Goal: Task Accomplishment & Management: Use online tool/utility

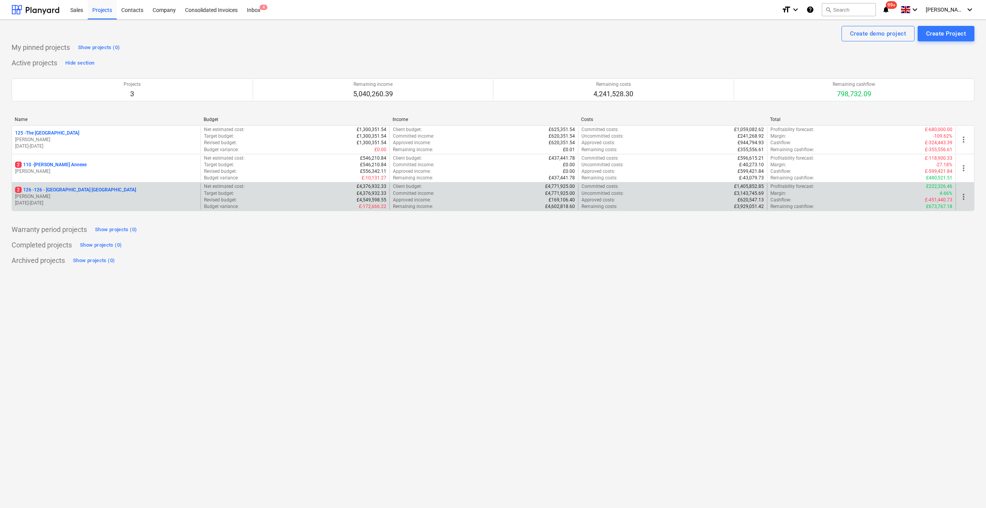
click at [78, 191] on p "2 126 - 126 - [GEOGRAPHIC_DATA] [GEOGRAPHIC_DATA]" at bounding box center [75, 190] width 121 height 7
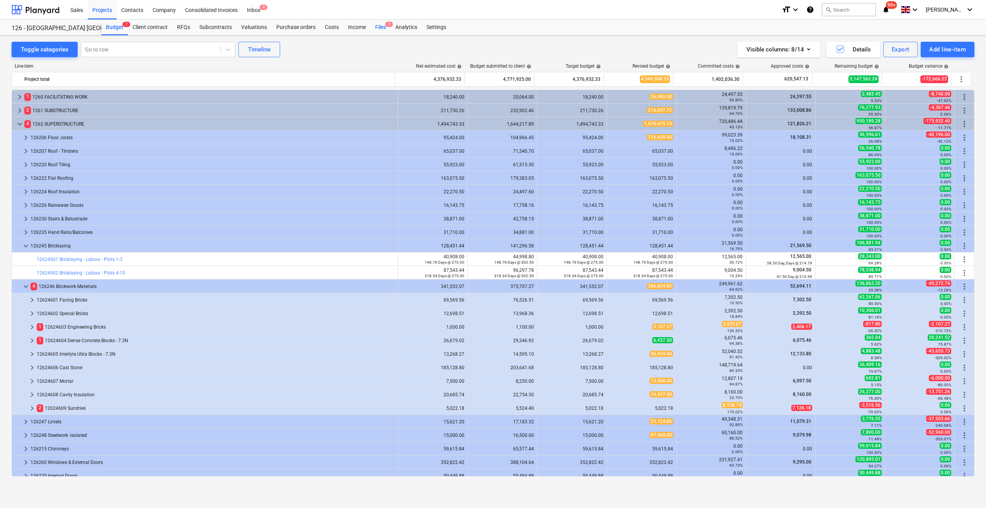
click at [377, 30] on div "Files 2" at bounding box center [381, 27] width 20 height 15
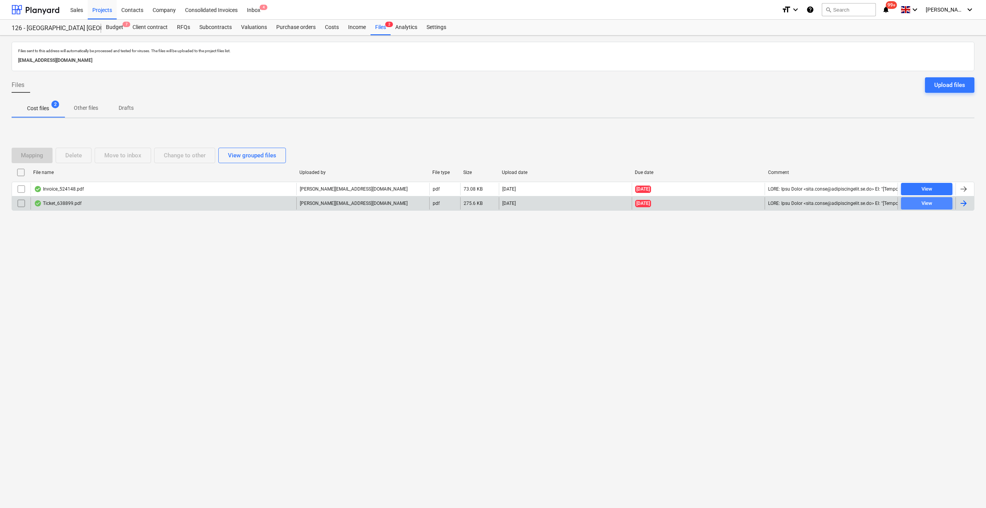
click at [926, 204] on div "View" at bounding box center [926, 203] width 11 height 9
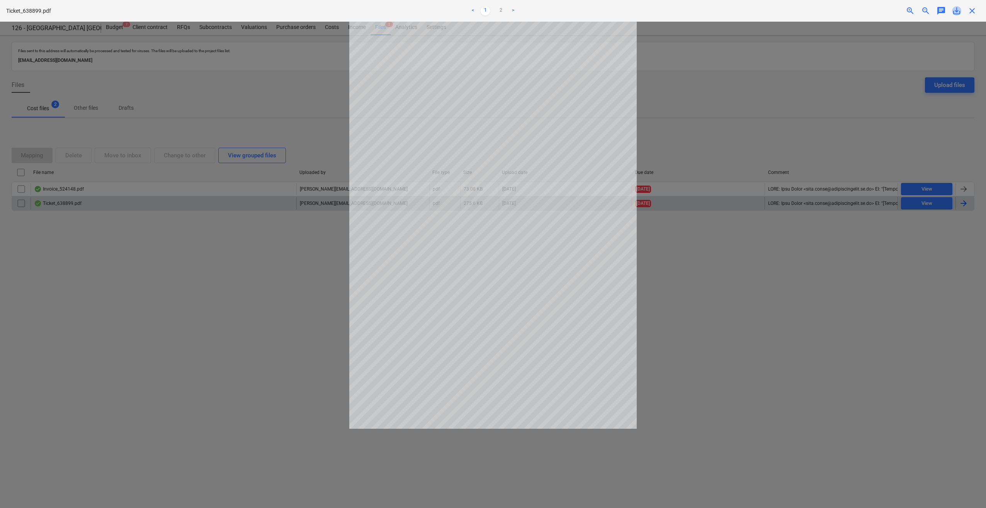
click at [957, 11] on span "save_alt" at bounding box center [956, 10] width 9 height 9
drag, startPoint x: 973, startPoint y: 9, endPoint x: 970, endPoint y: 22, distance: 13.5
click at [973, 9] on span "close" at bounding box center [971, 10] width 9 height 9
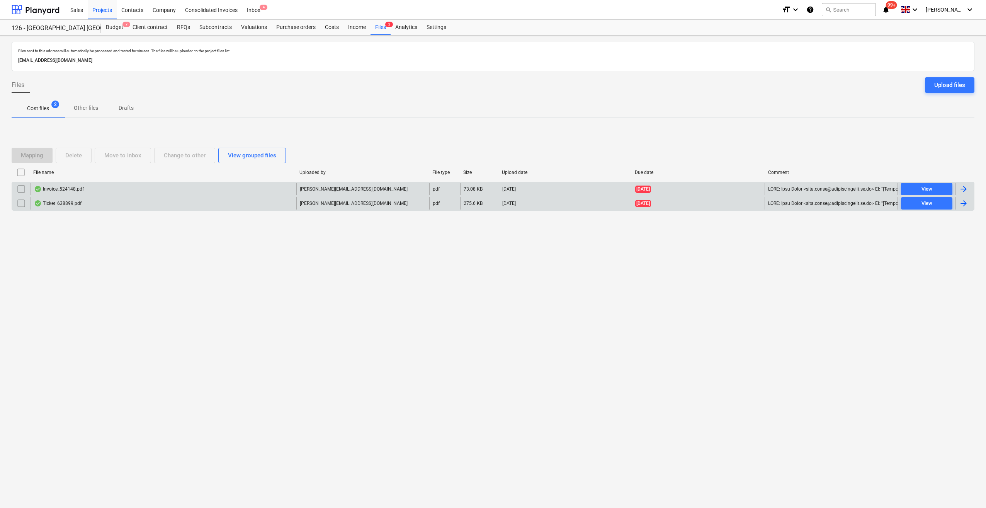
click at [966, 190] on div at bounding box center [963, 188] width 9 height 9
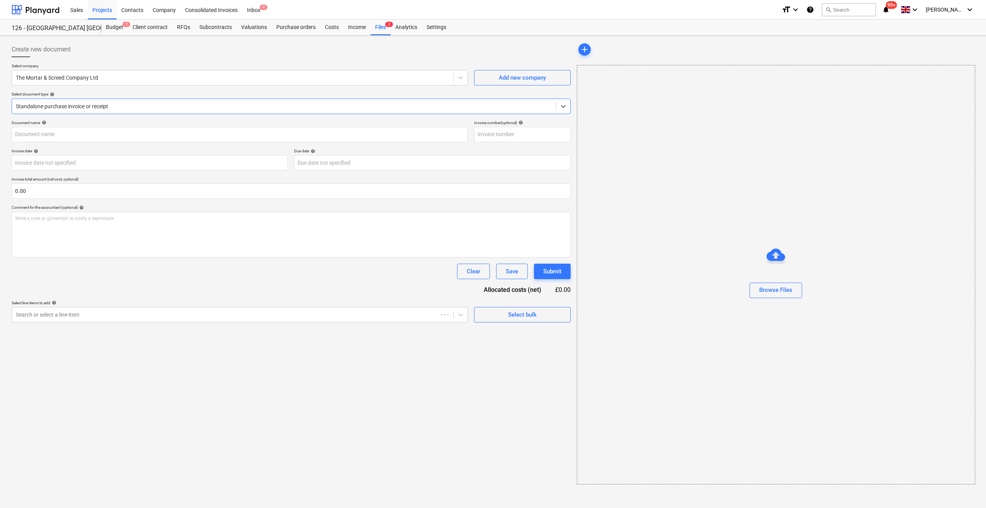
type input "524148"
type input "[DATE]"
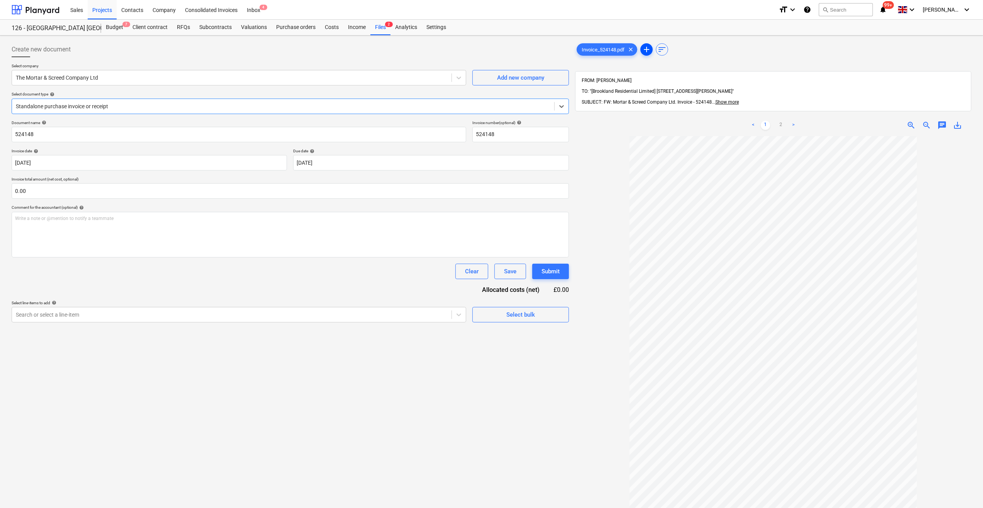
click at [646, 49] on span "add" at bounding box center [646, 49] width 9 height 9
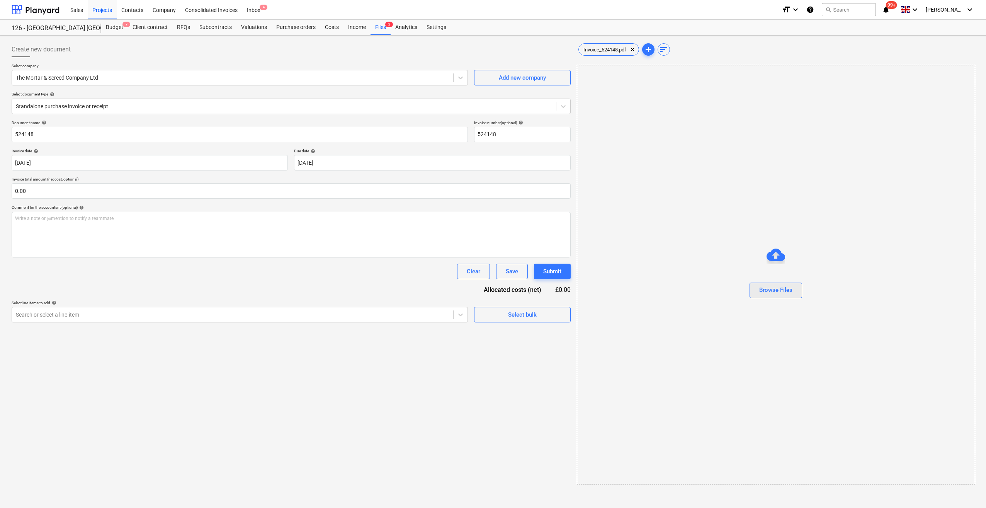
click at [769, 291] on div "Browse Files" at bounding box center [775, 290] width 33 height 10
click at [673, 50] on span "Ticket_638899.pdf" at bounding box center [668, 50] width 50 height 6
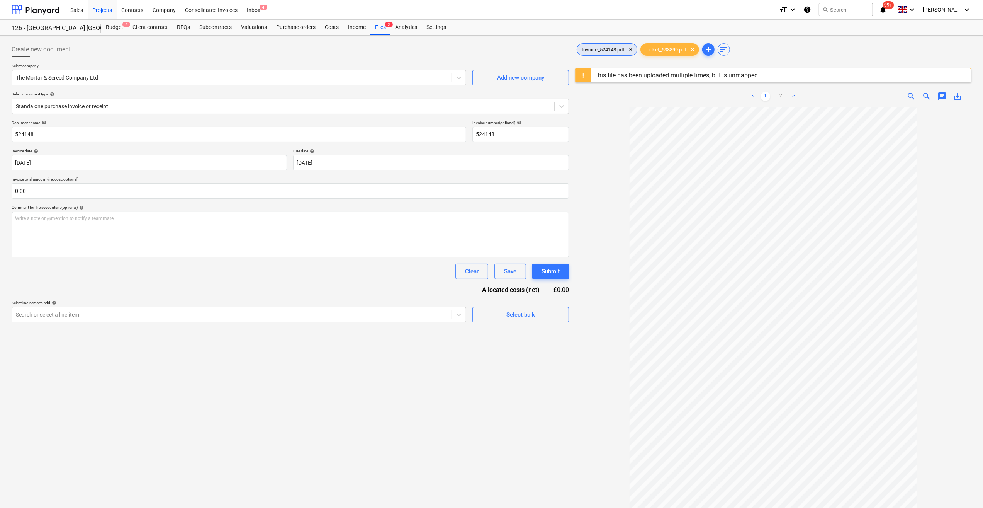
click at [612, 51] on span "Invoice_524148.pdf" at bounding box center [603, 50] width 52 height 6
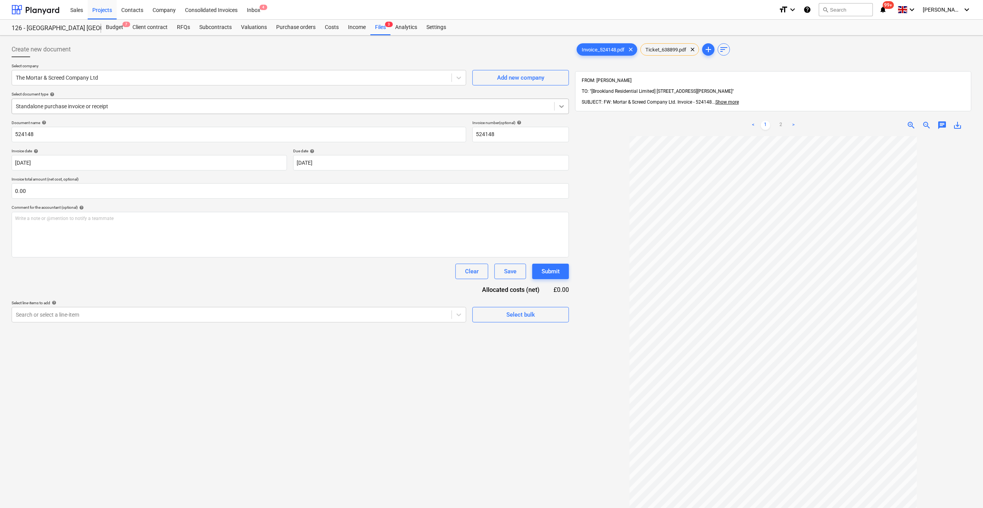
click at [560, 107] on icon at bounding box center [562, 106] width 8 height 8
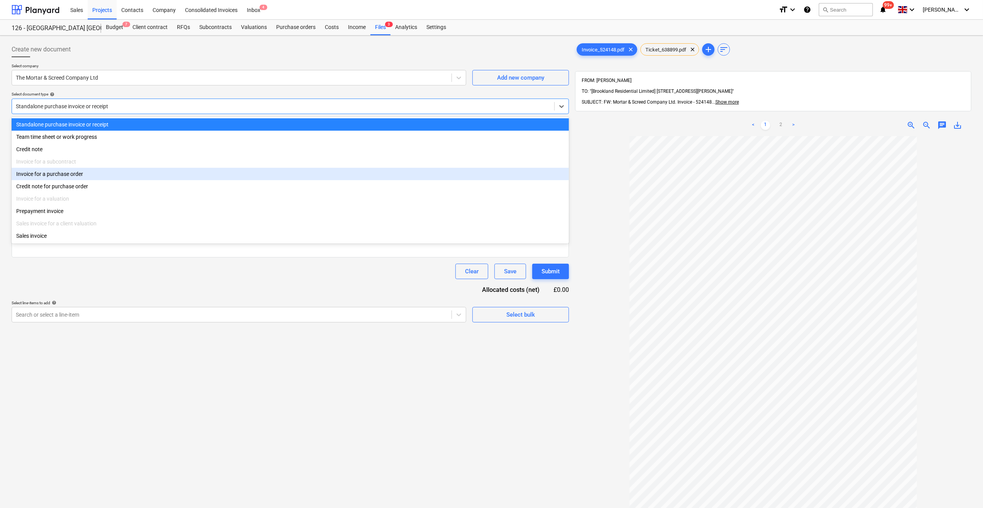
click at [59, 175] on div "Invoice for a purchase order" at bounding box center [291, 174] width 558 height 12
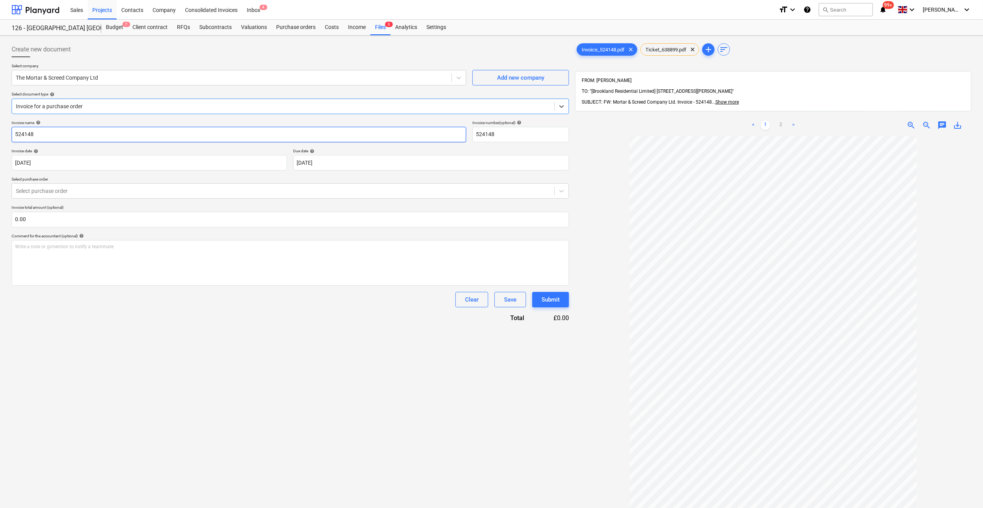
click at [12, 134] on input "524148" at bounding box center [239, 134] width 455 height 15
type input "M6 Mortar - 524148"
click at [362, 167] on body "Sales Projects Contacts Company Consolidated Invoices Inbox 4 format_size keybo…" at bounding box center [491, 254] width 983 height 508
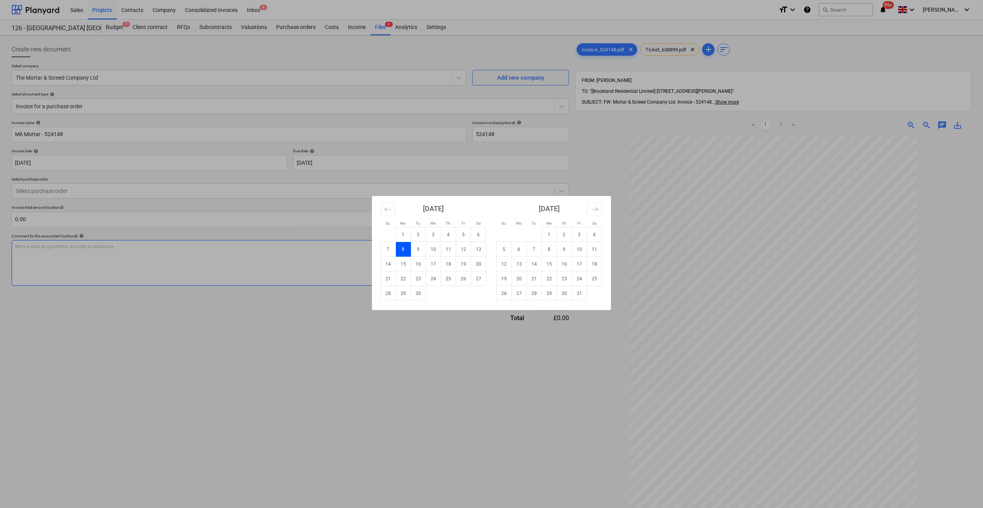
drag, startPoint x: 552, startPoint y: 246, endPoint x: 546, endPoint y: 247, distance: 6.2
click at [553, 246] on td "8" at bounding box center [549, 249] width 15 height 15
type input "[DATE]"
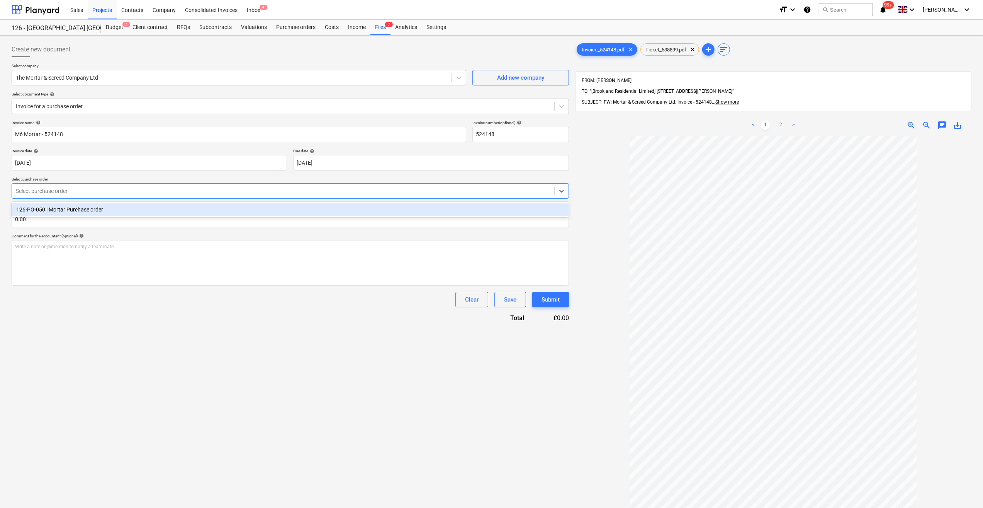
click at [42, 187] on div at bounding box center [283, 191] width 535 height 8
click at [52, 210] on div "126-PO-050 | Mortar Purchase order" at bounding box center [291, 209] width 558 height 12
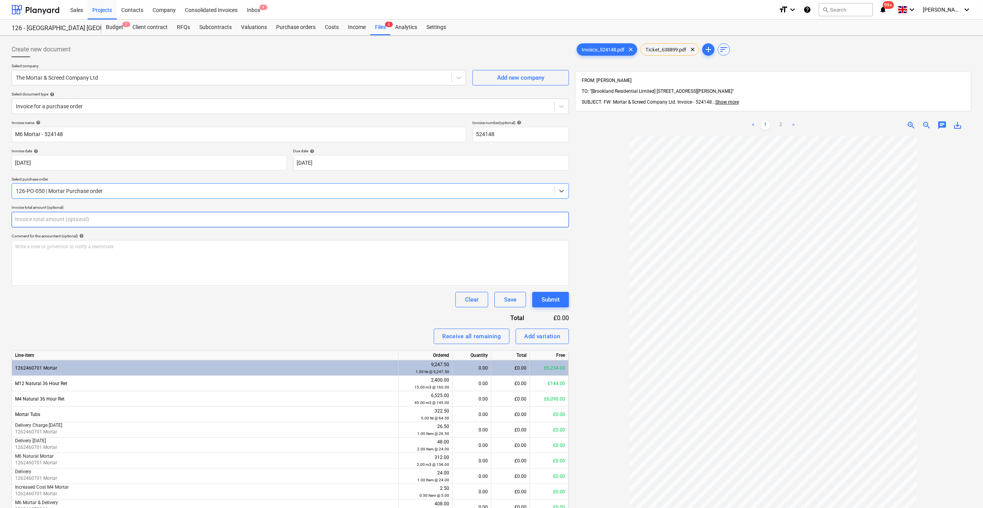
click at [28, 218] on input "text" at bounding box center [291, 219] width 558 height 15
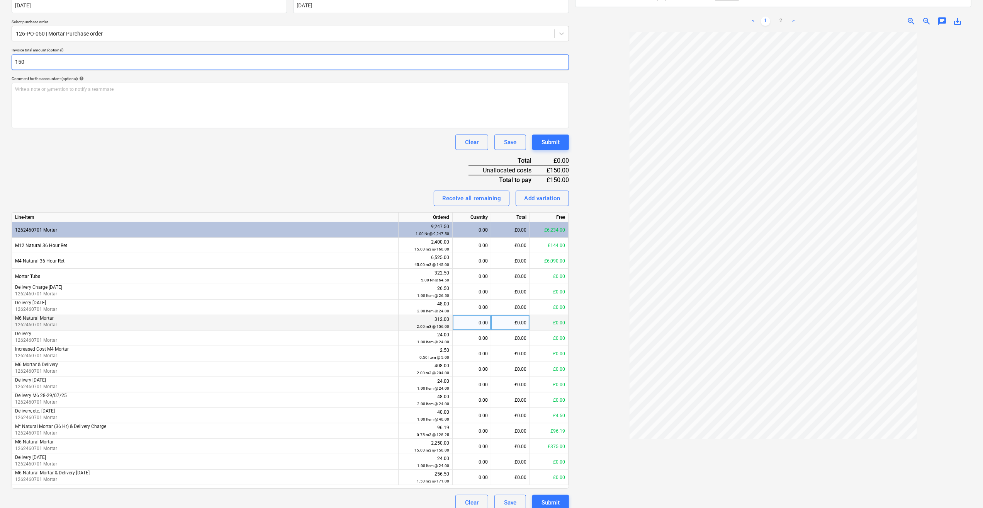
scroll to position [165, 0]
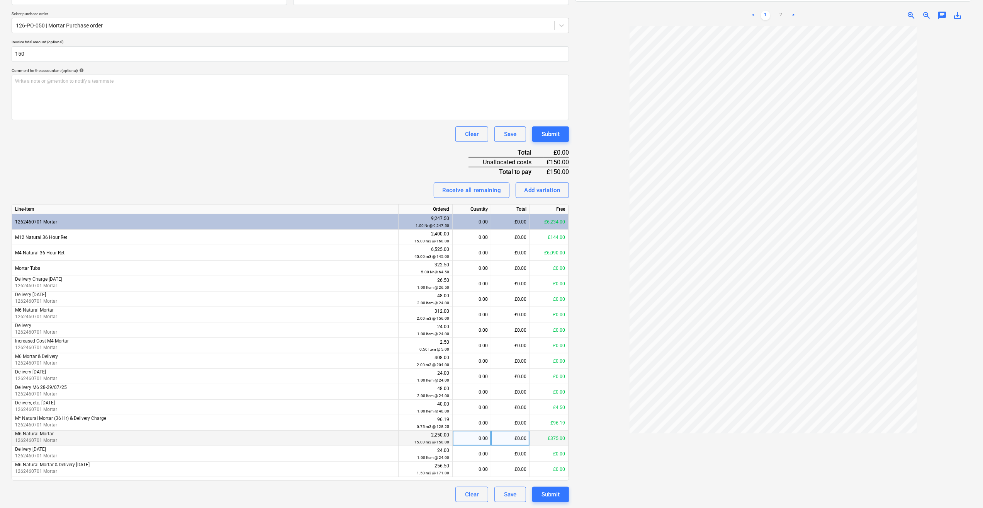
type input "150.00"
click at [483, 437] on div "0.00" at bounding box center [472, 437] width 32 height 15
type input "1"
click at [606, 431] on div at bounding box center [773, 269] width 396 height 486
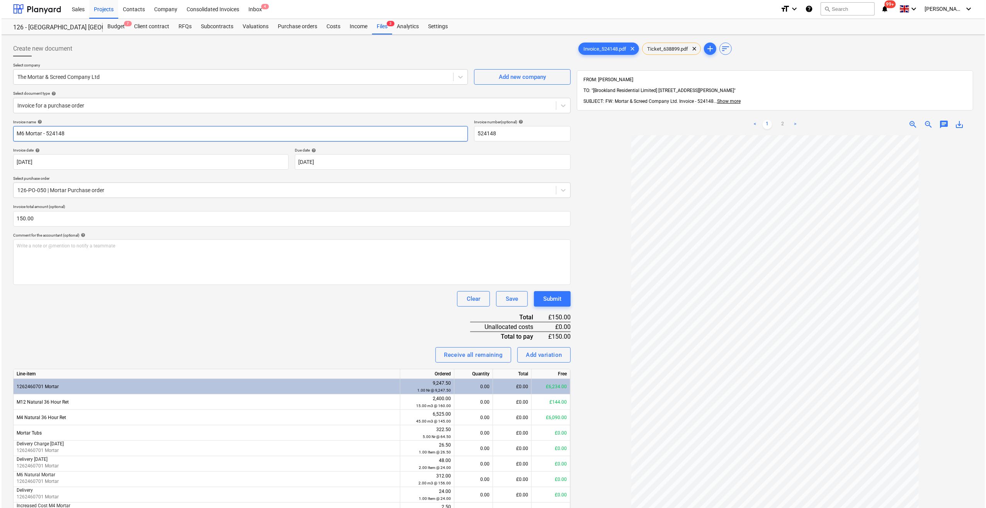
scroll to position [0, 0]
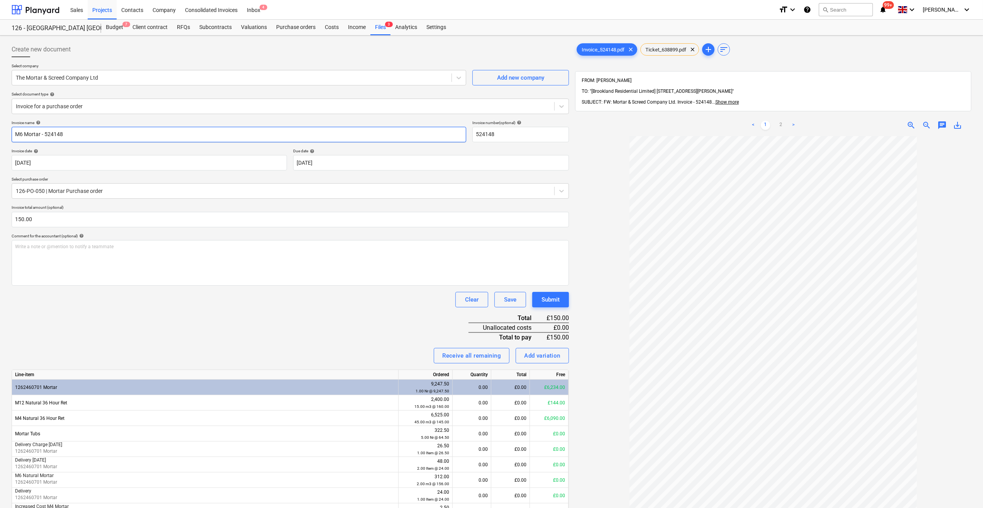
click at [42, 133] on input "M6 Mortar - 524148" at bounding box center [239, 134] width 455 height 15
type input "M6 Mortar [DATE] - 524148"
click at [549, 298] on div "Submit" at bounding box center [551, 299] width 18 height 10
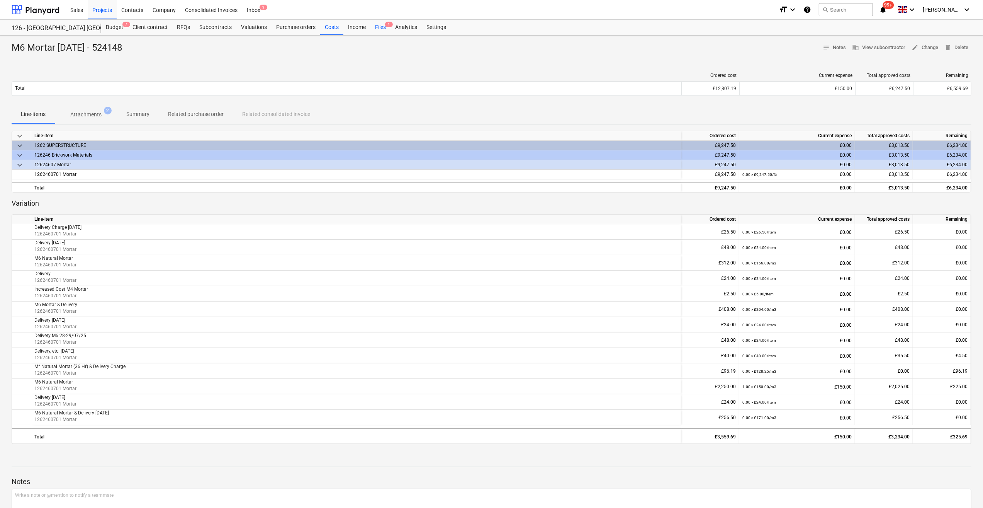
click at [379, 26] on div "Files 1" at bounding box center [381, 27] width 20 height 15
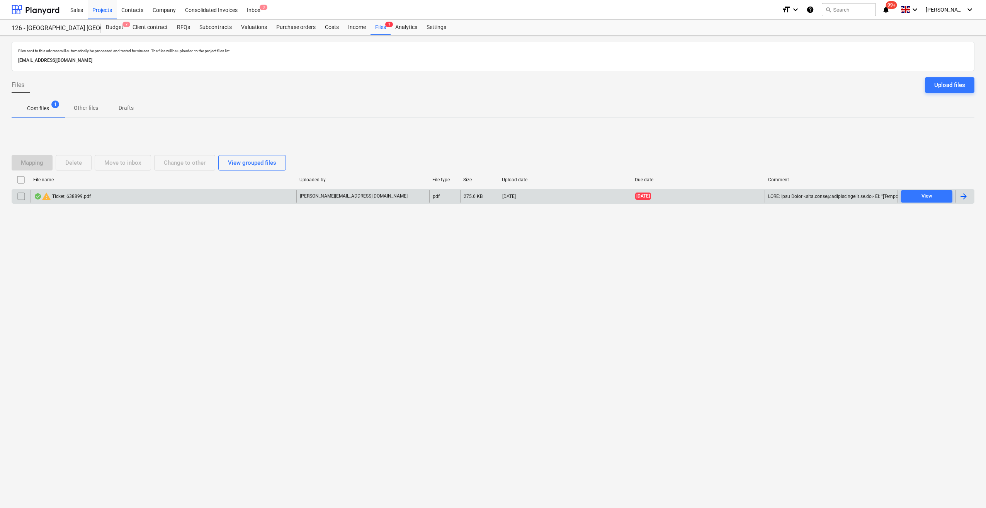
click at [22, 192] on input "checkbox" at bounding box center [21, 196] width 12 height 12
click at [65, 163] on button "Delete" at bounding box center [74, 162] width 36 height 15
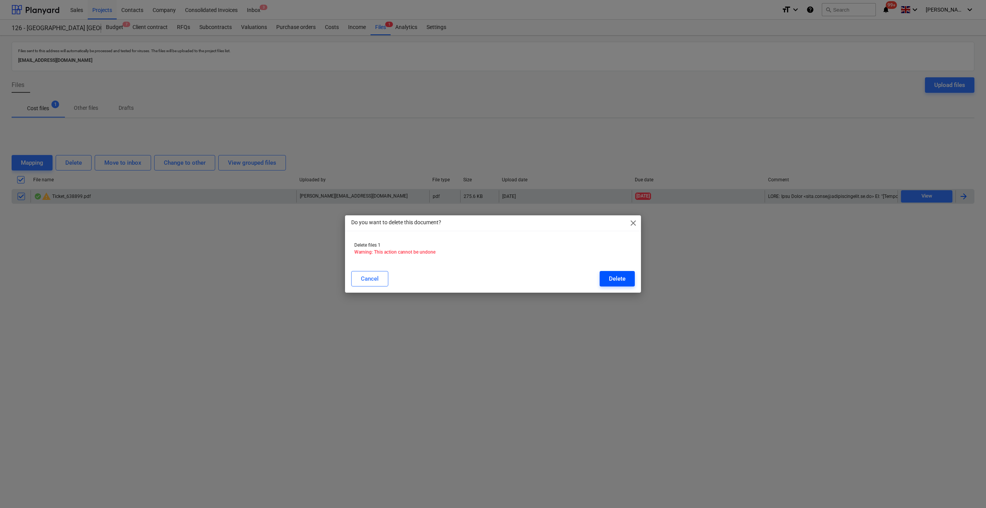
click at [619, 280] on div "Delete" at bounding box center [617, 279] width 17 height 10
